Goal: Information Seeking & Learning: Learn about a topic

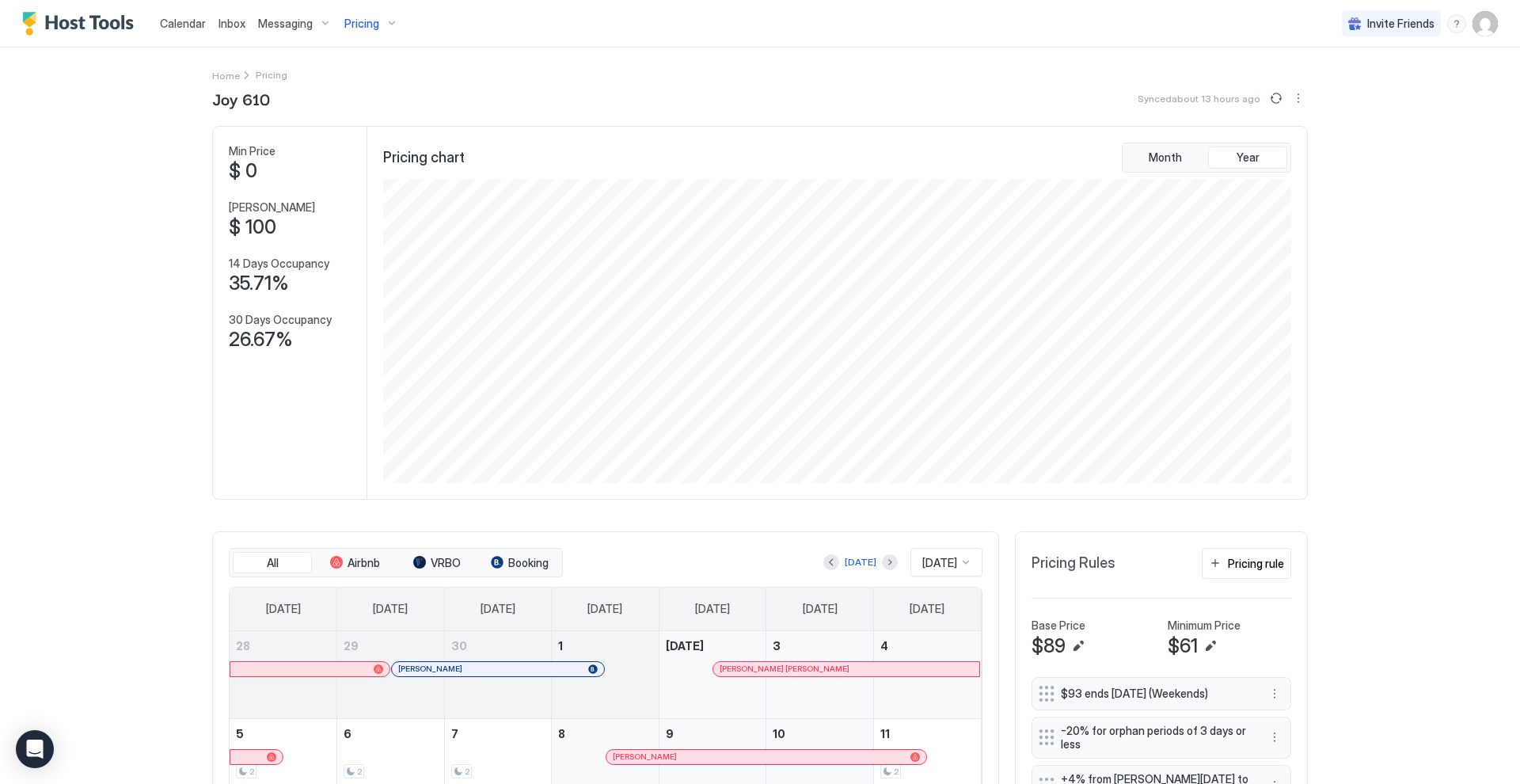
click at [388, 27] on div "Pricing" at bounding box center [371, 24] width 67 height 27
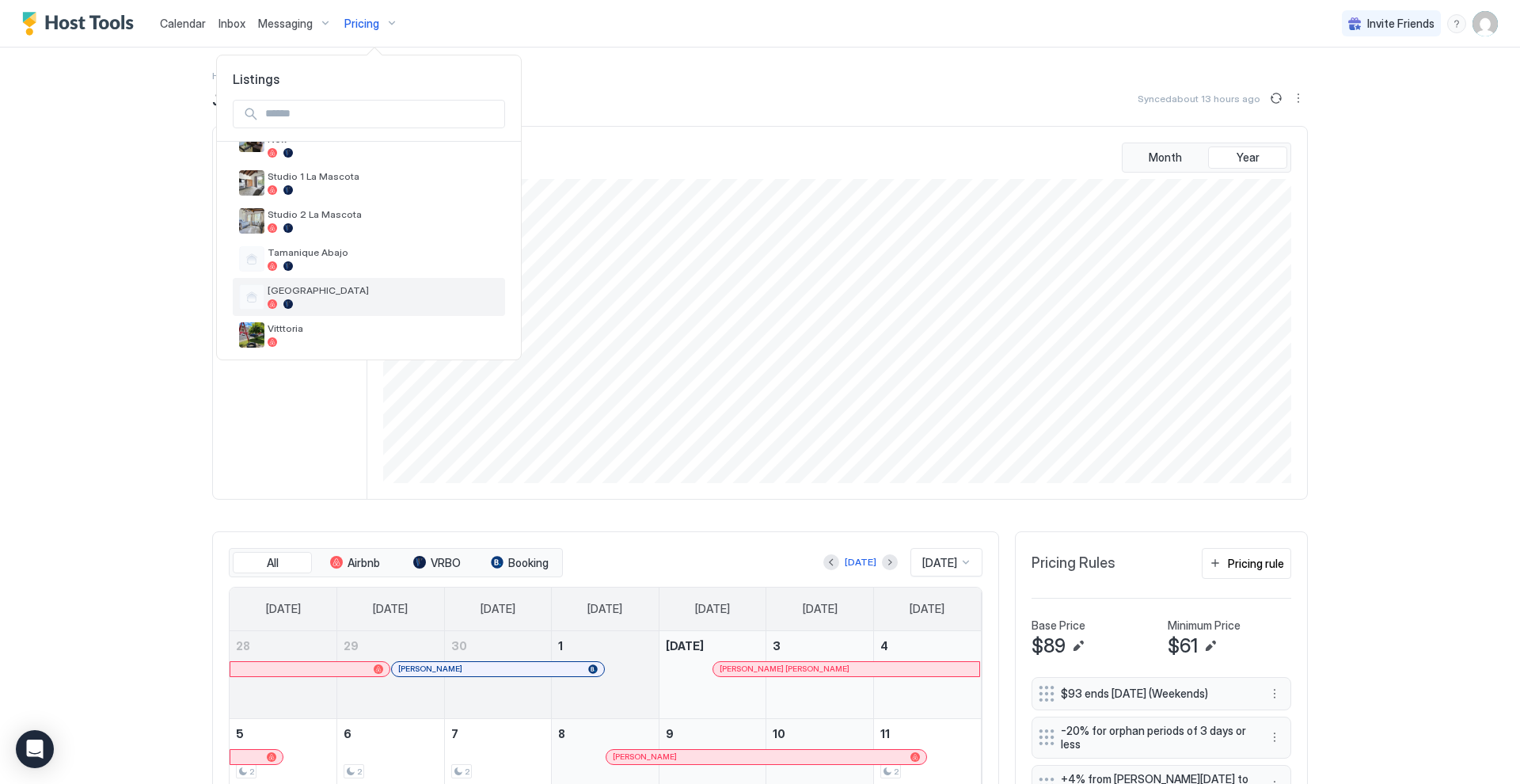
scroll to position [617, 0]
click at [328, 323] on span "Vitttoria" at bounding box center [383, 329] width 231 height 12
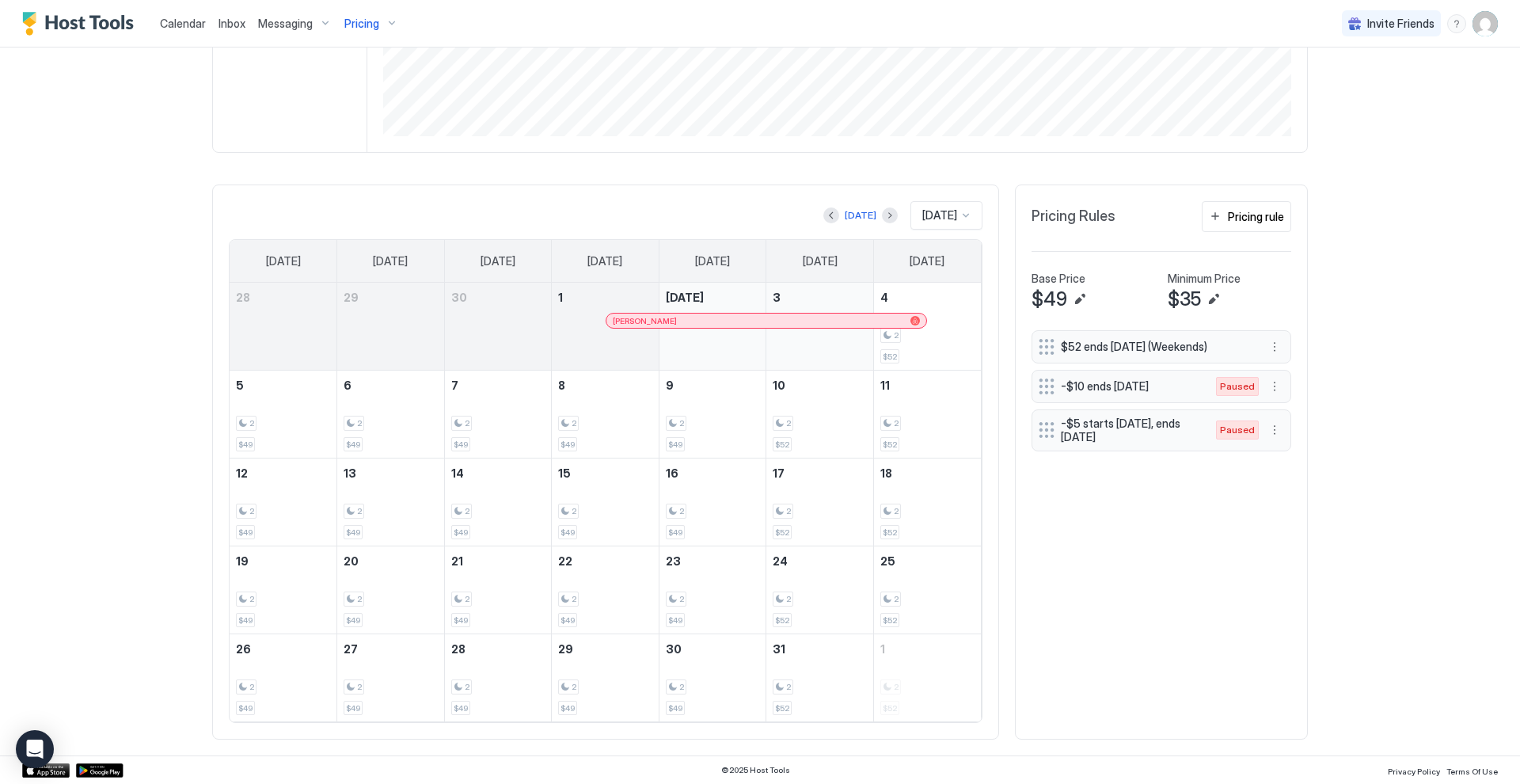
scroll to position [346, 0]
click at [617, 321] on div at bounding box center [616, 321] width 13 height 13
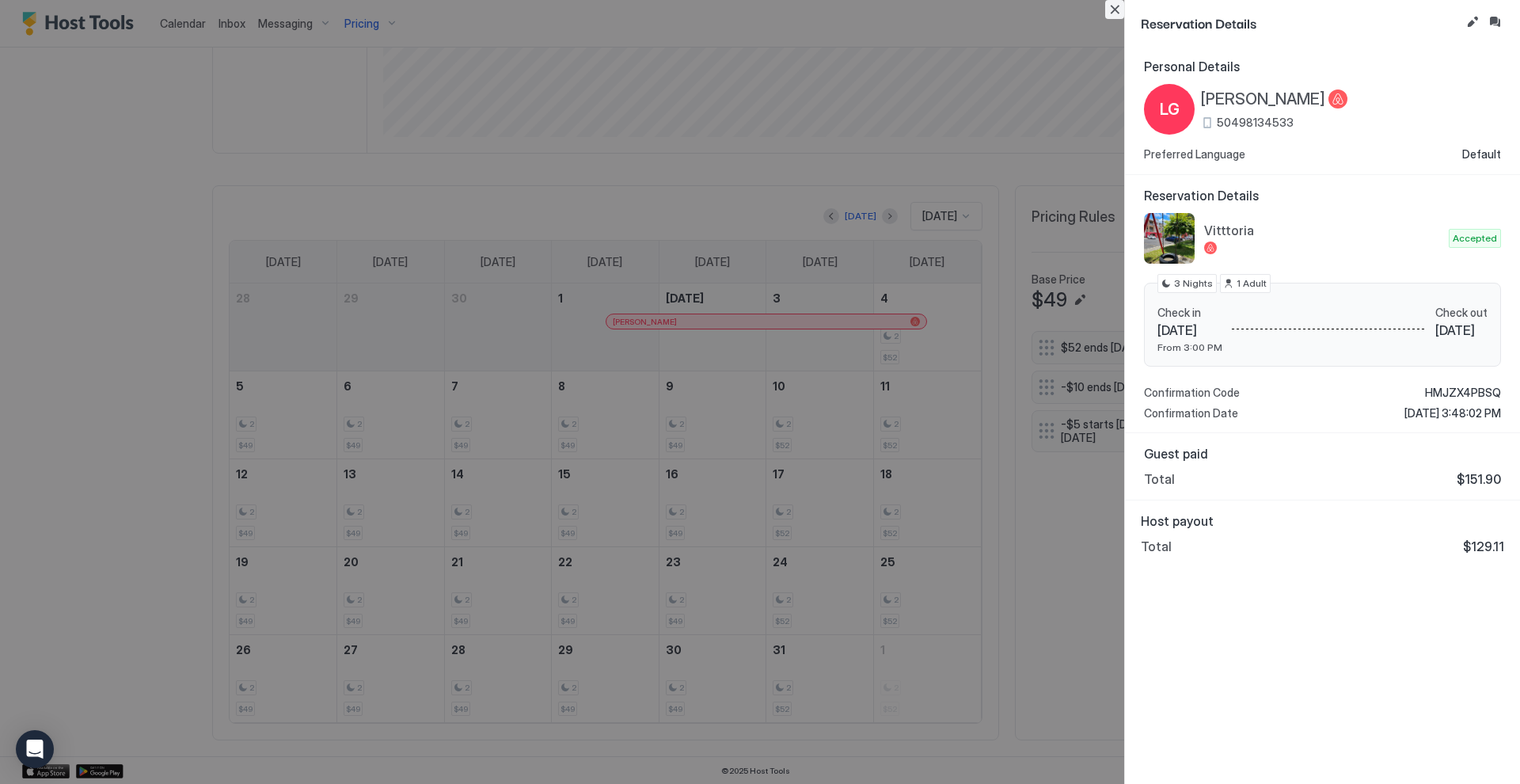
click at [1117, 10] on button "Close" at bounding box center [1115, 9] width 19 height 19
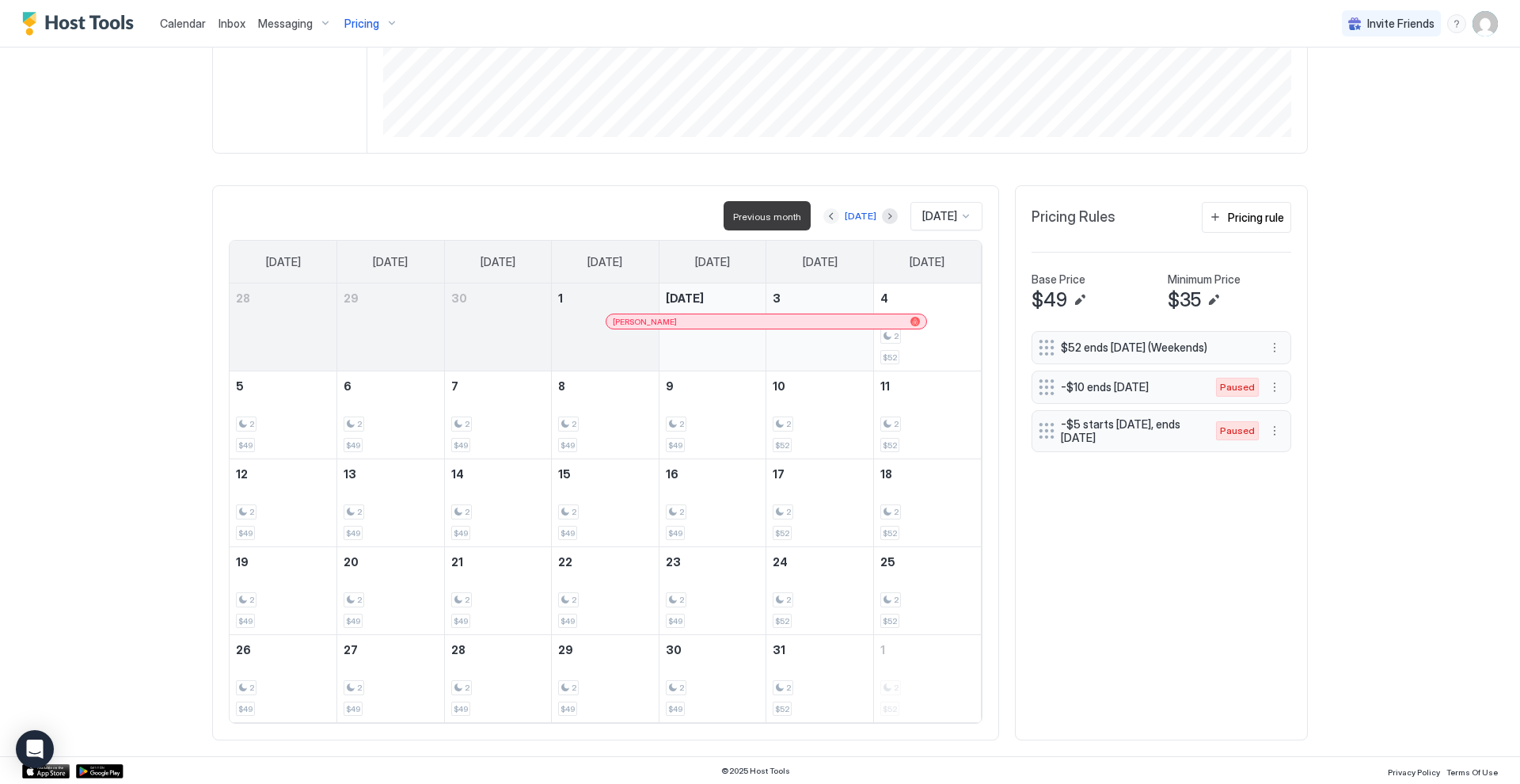
click at [826, 215] on button "Previous month" at bounding box center [831, 215] width 16 height 16
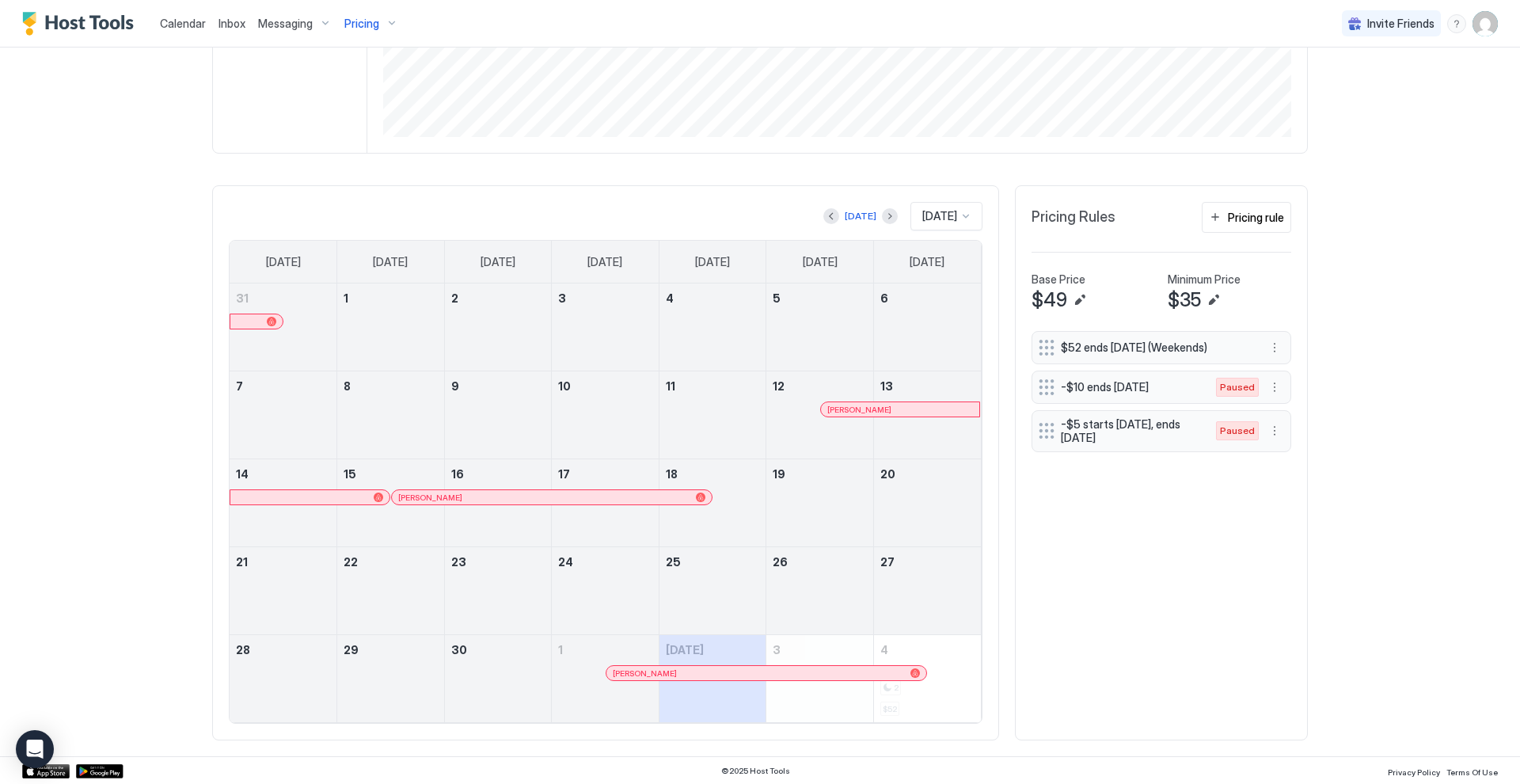
click at [415, 497] on div at bounding box center [415, 498] width 13 height 13
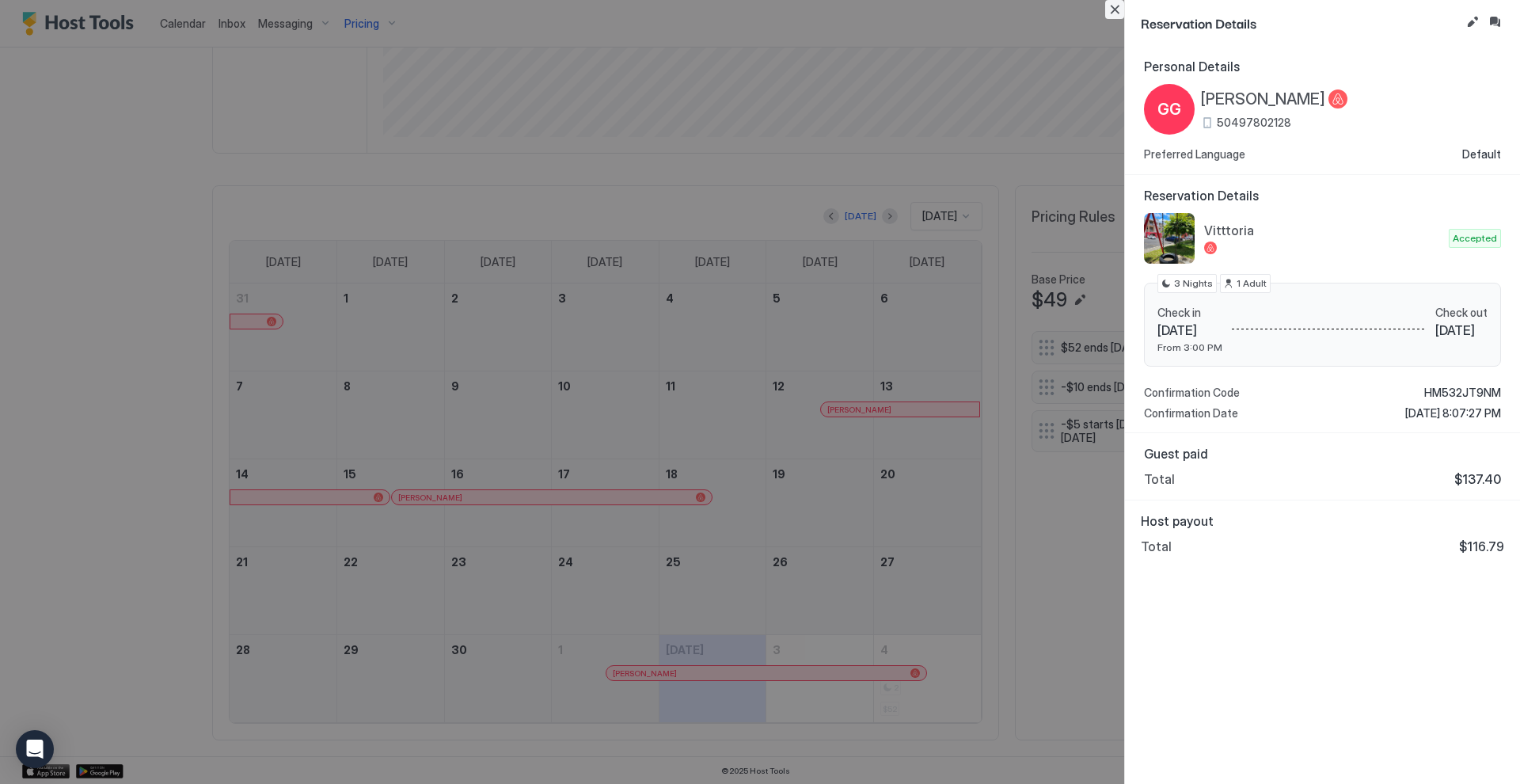
click at [1113, 7] on button "Close" at bounding box center [1115, 9] width 19 height 19
